Goal: Task Accomplishment & Management: Use online tool/utility

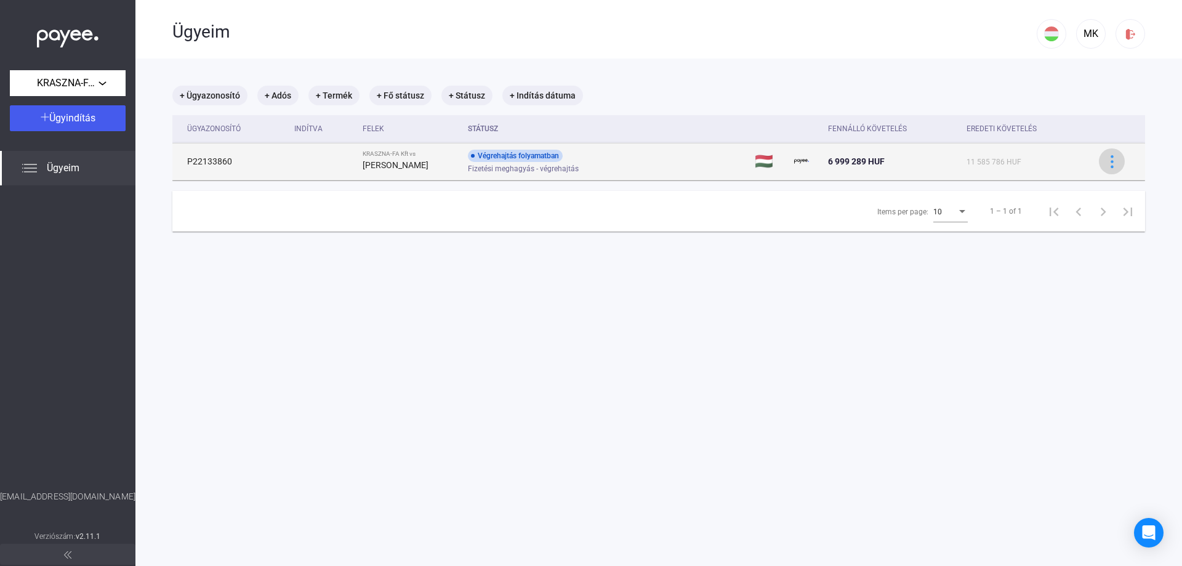
click at [1110, 162] on img at bounding box center [1112, 161] width 13 height 13
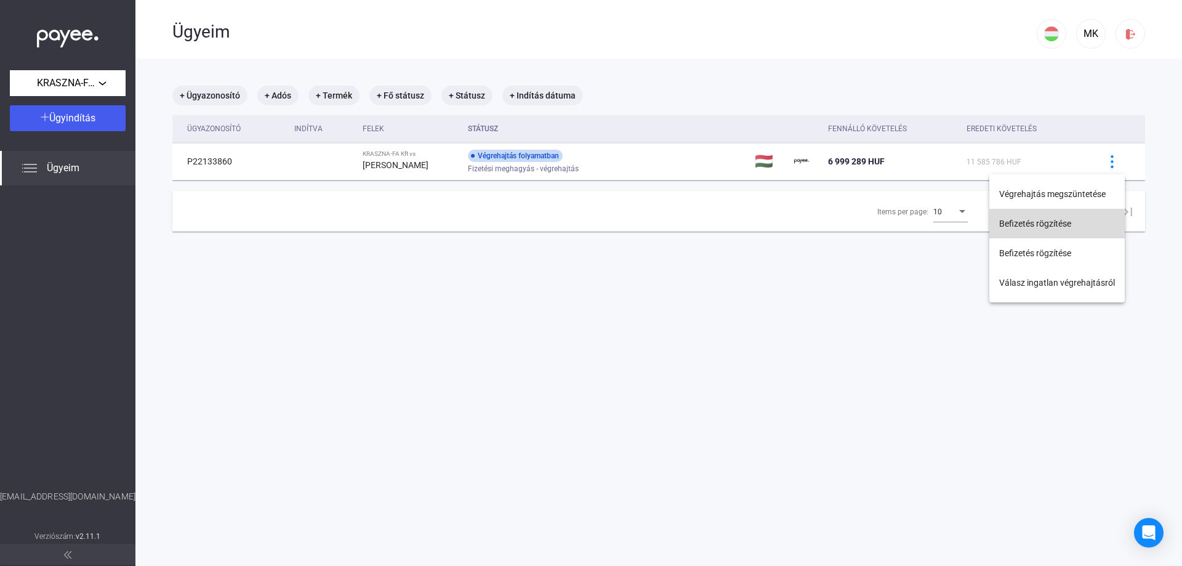
click at [1051, 227] on button "Befizetés rögzítése" at bounding box center [1057, 224] width 135 height 30
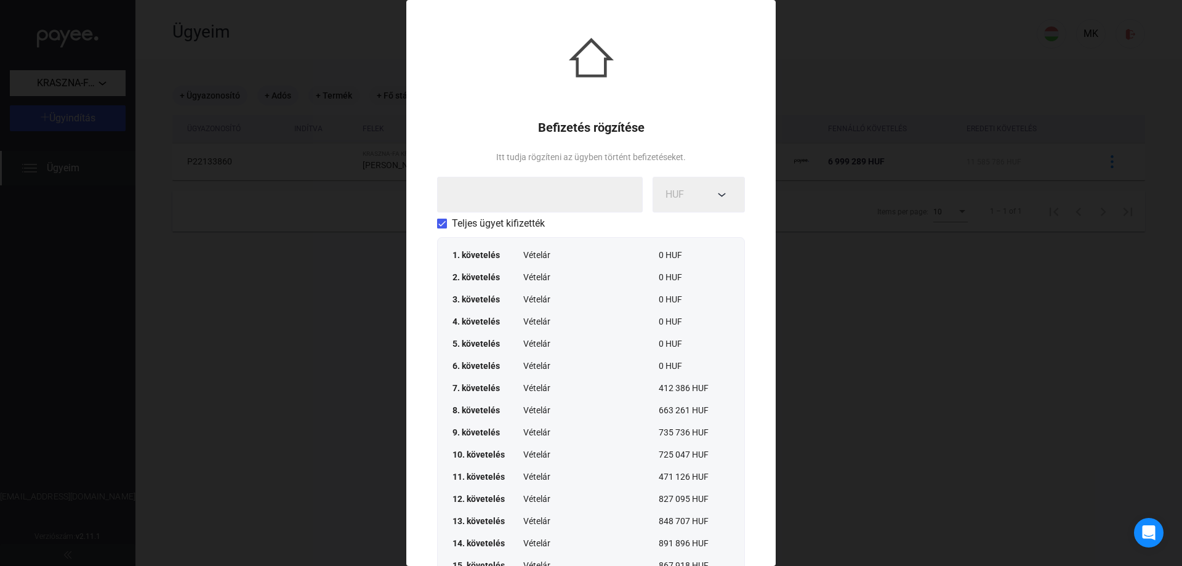
click at [466, 223] on span "Teljes ügyet kifizették" at bounding box center [498, 223] width 93 height 15
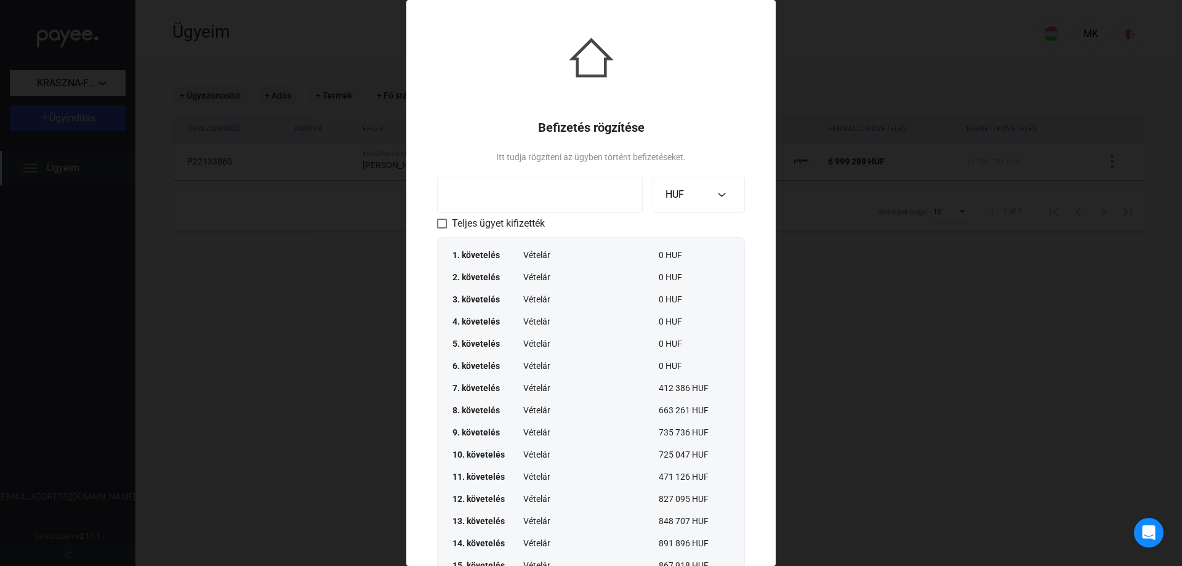
click at [461, 201] on input at bounding box center [540, 195] width 206 height 36
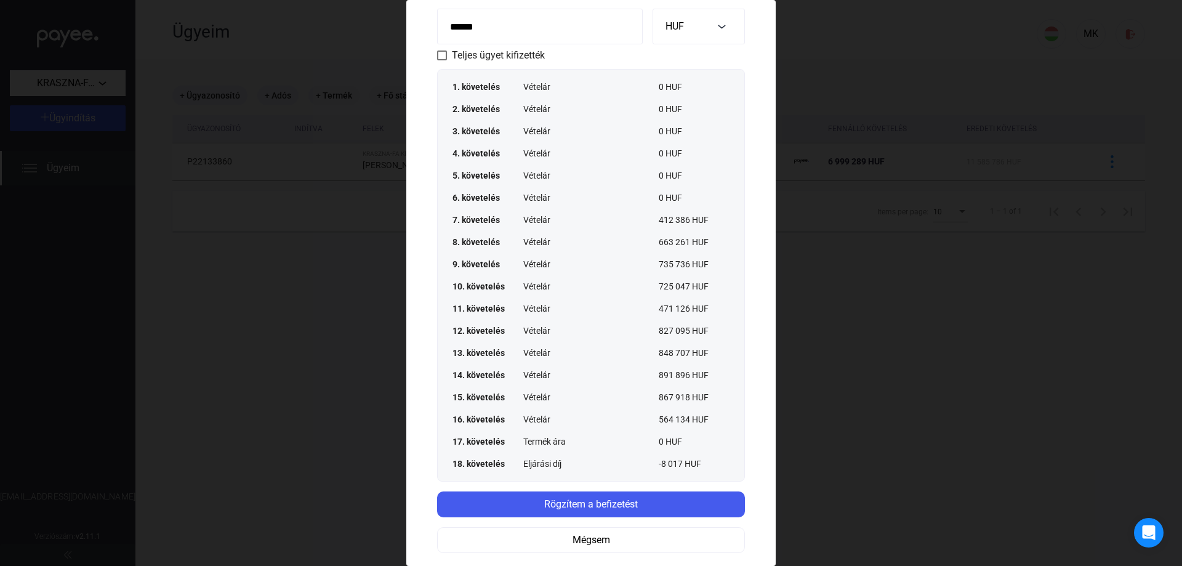
scroll to position [170, 0]
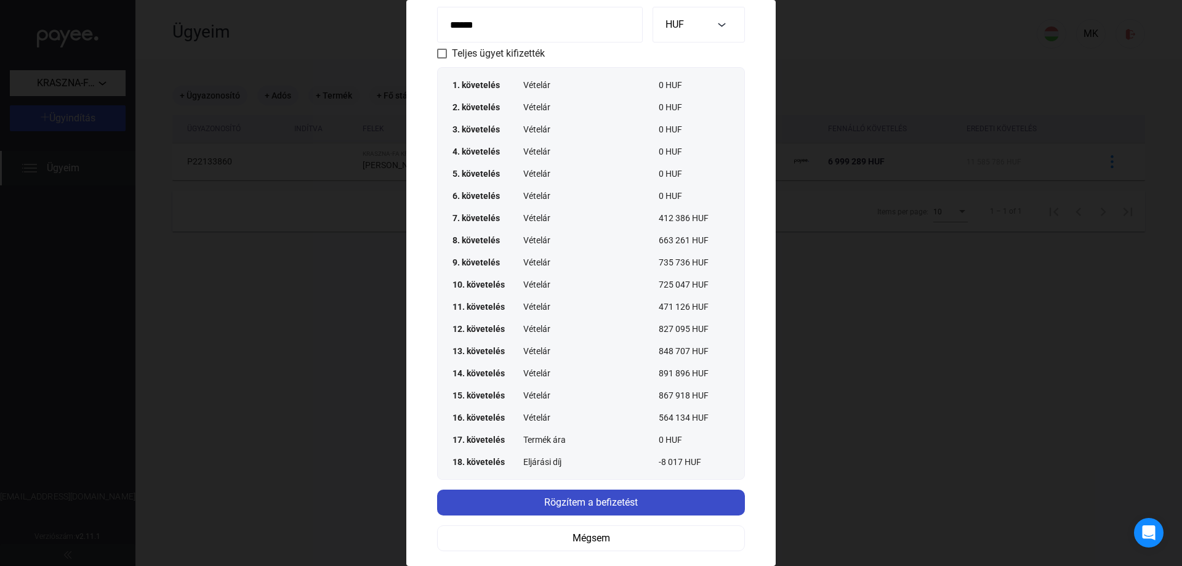
type input "******"
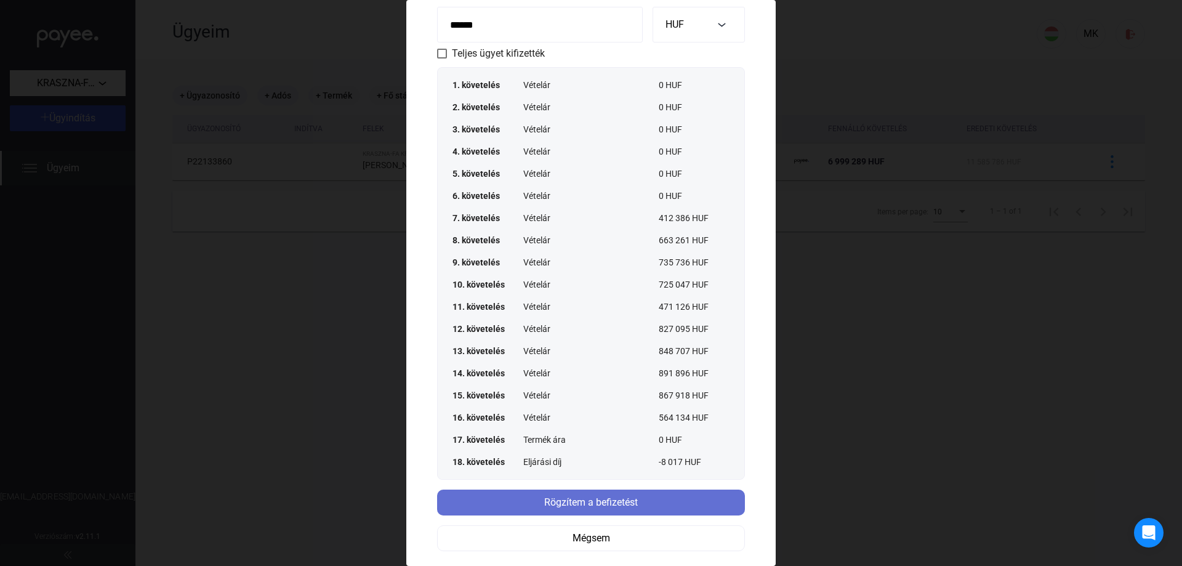
click at [600, 504] on div "Rögzítem a befizetést" at bounding box center [591, 502] width 301 height 15
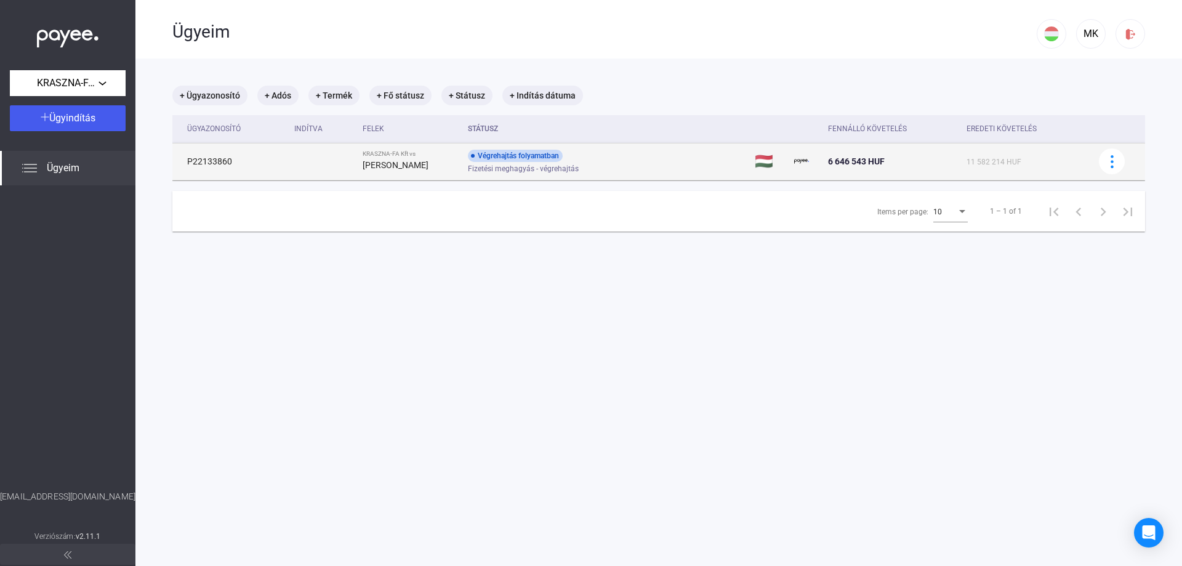
click at [865, 165] on span "6 646 543 HUF" at bounding box center [856, 161] width 57 height 10
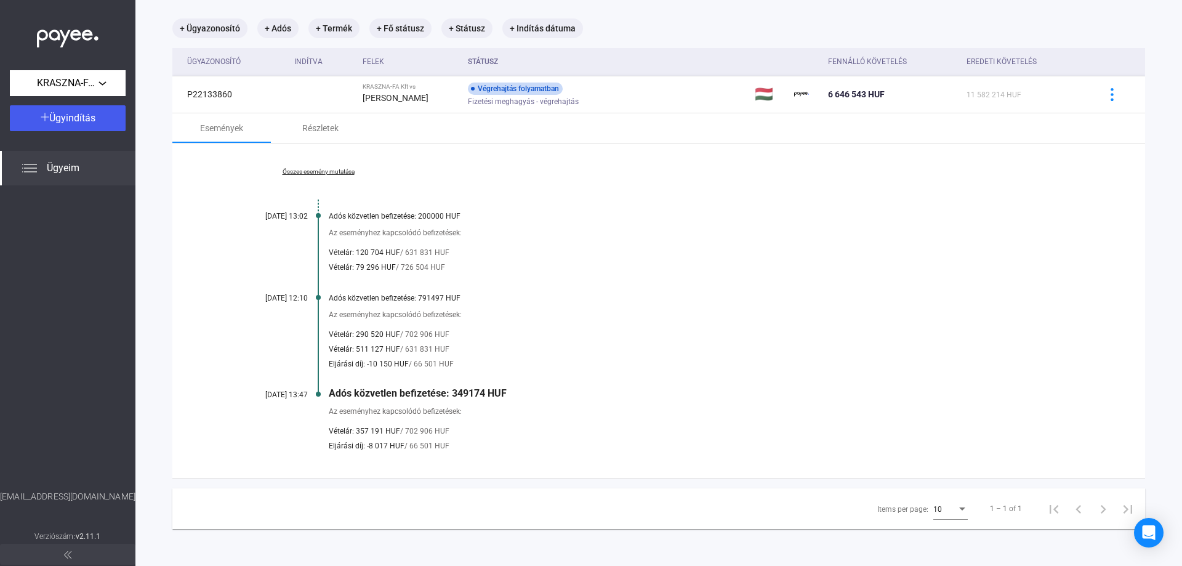
scroll to position [0, 0]
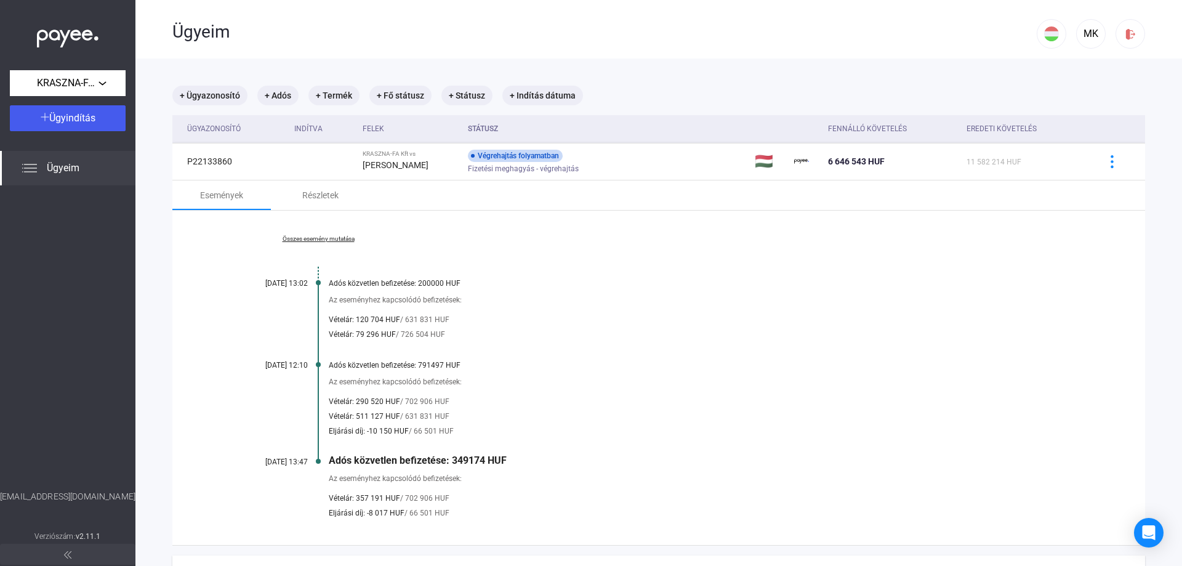
click at [321, 238] on link "Összes esemény mutatása" at bounding box center [318, 238] width 169 height 7
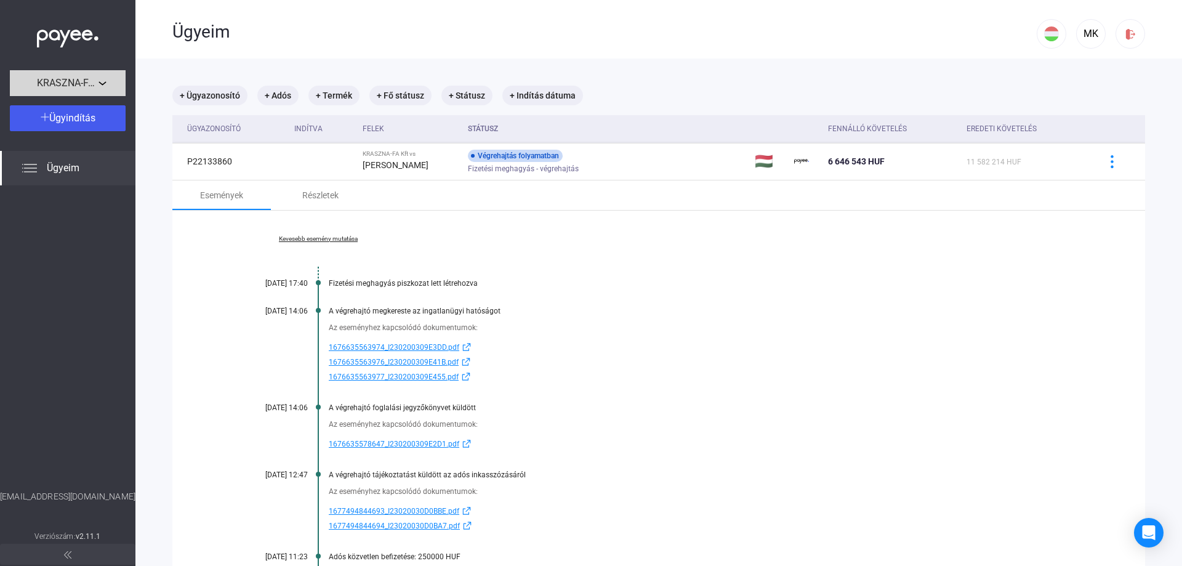
click at [105, 79] on div "KRASZNA-FA Kft" at bounding box center [68, 83] width 108 height 15
drag, startPoint x: 855, startPoint y: 393, endPoint x: 863, endPoint y: 373, distance: 22.1
click at [854, 393] on div at bounding box center [591, 283] width 1182 height 566
click at [1132, 35] on img at bounding box center [1130, 34] width 13 height 13
